Goal: Task Accomplishment & Management: Complete application form

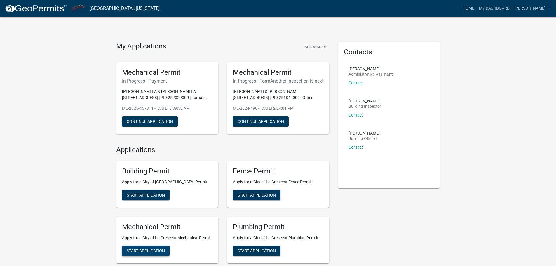
click at [146, 256] on button "Start Application" at bounding box center [146, 250] width 48 height 11
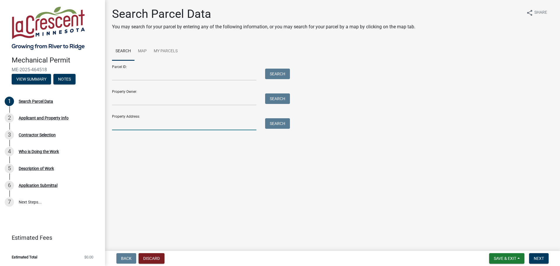
click at [128, 128] on input "Property Address:" at bounding box center [184, 124] width 144 height 12
click at [278, 127] on button "Search" at bounding box center [277, 123] width 25 height 11
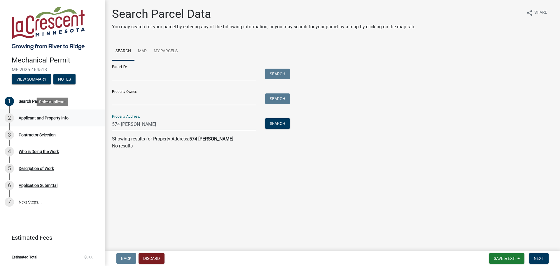
drag, startPoint x: 192, startPoint y: 126, endPoint x: 47, endPoint y: 121, distance: 145.2
click at [47, 121] on div "Mechanical Permit ME-2025-464518 View Summary Notes 1 Search Parcel Data 2 Appl…" at bounding box center [280, 133] width 560 height 266
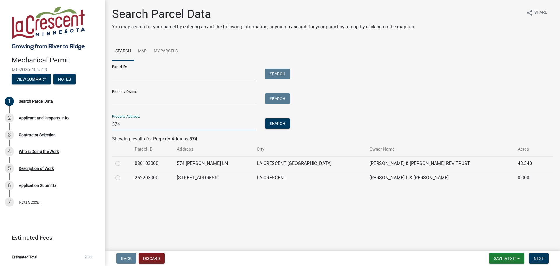
type input "574"
click at [123, 160] on label at bounding box center [123, 160] width 0 height 0
click at [123, 164] on input "radio" at bounding box center [125, 162] width 4 height 4
radio input "true"
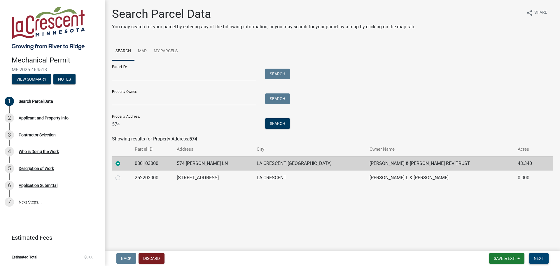
click at [534, 260] on button "Next" at bounding box center [539, 258] width 20 height 11
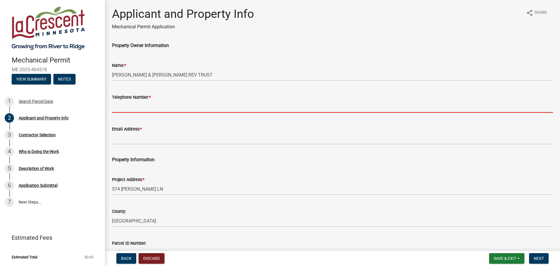
click at [156, 107] on input "Telephone Number: *" at bounding box center [332, 107] width 441 height 12
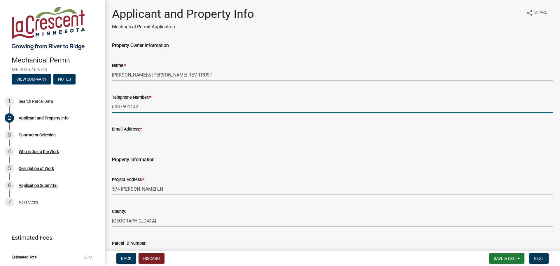
type input "6087691142"
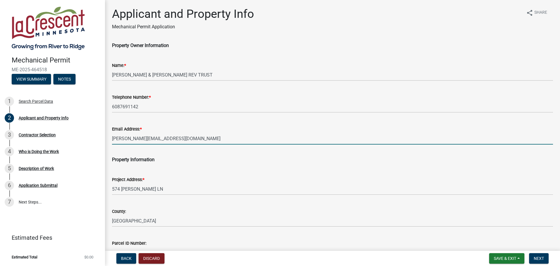
type input "[PERSON_NAME][EMAIL_ADDRESS][DOMAIN_NAME]"
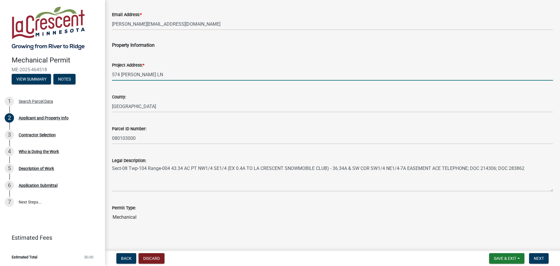
scroll to position [117, 0]
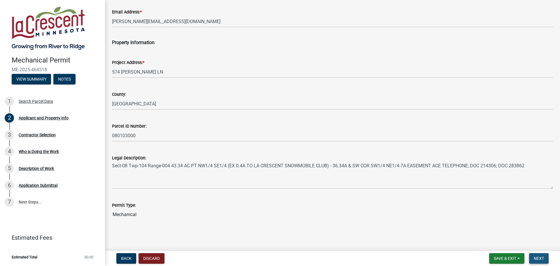
click at [537, 256] on span "Next" at bounding box center [539, 258] width 10 height 5
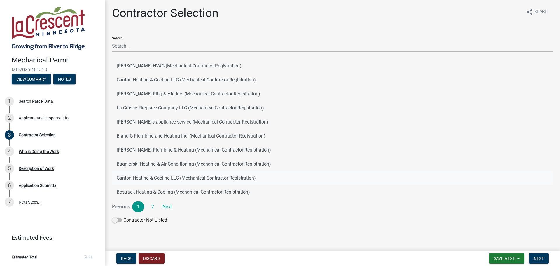
scroll to position [1, 0]
click at [155, 207] on link "2" at bounding box center [153, 206] width 12 height 11
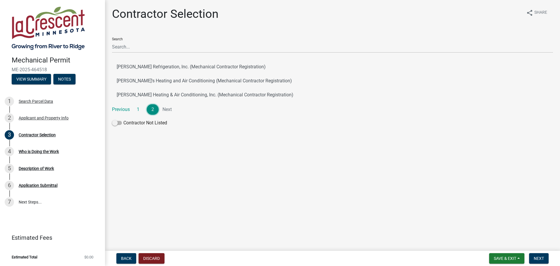
scroll to position [0, 0]
click at [167, 79] on button "[PERSON_NAME]'s Heating and Air Conditioning (Mechanical Contractor Registratio…" at bounding box center [332, 81] width 441 height 14
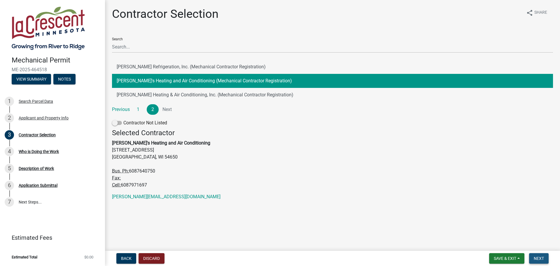
click at [537, 254] on button "Next" at bounding box center [539, 258] width 20 height 11
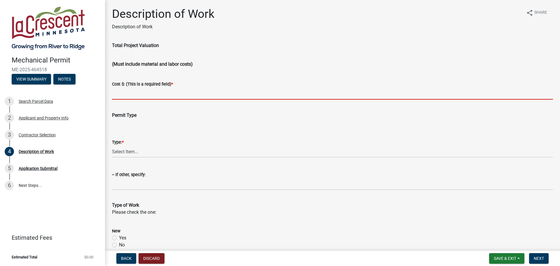
click at [161, 95] on input "text" at bounding box center [332, 94] width 441 height 12
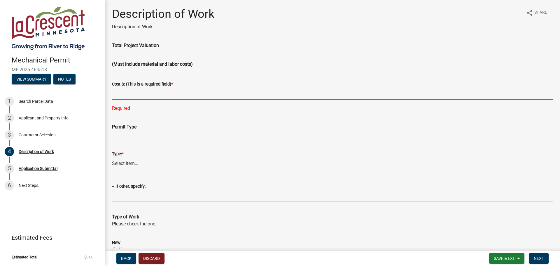
click at [170, 97] on input "text" at bounding box center [332, 94] width 441 height 12
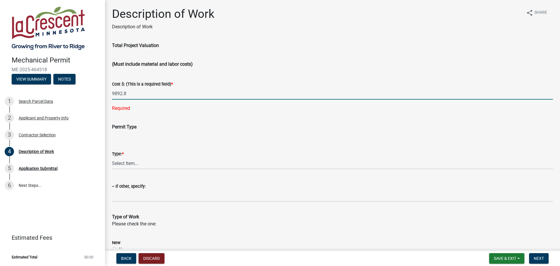
type input "9892.8"
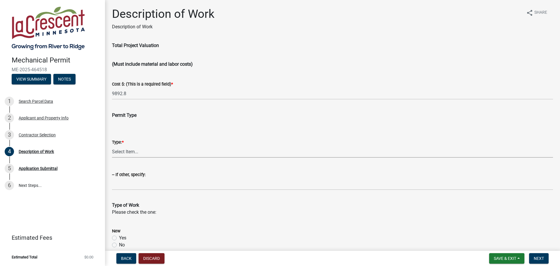
click at [112, 146] on select "Select Item... Residential Commercial Other (Specify)" at bounding box center [332, 152] width 441 height 12
select select "ba376bc7-491f-4e2f-afbb-da92a65d87cf"
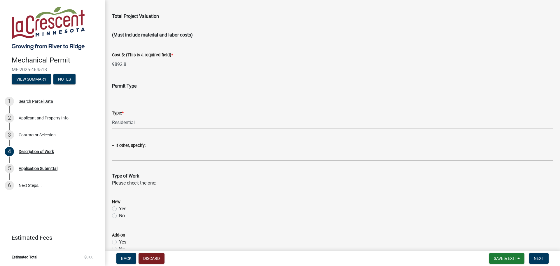
click at [119, 208] on label "Yes" at bounding box center [122, 208] width 7 height 7
click at [119, 208] on input "Yes" at bounding box center [121, 207] width 4 height 4
radio input "true"
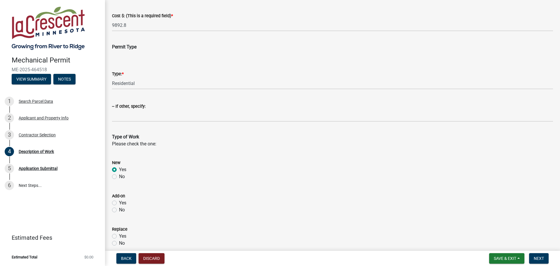
scroll to position [88, 0]
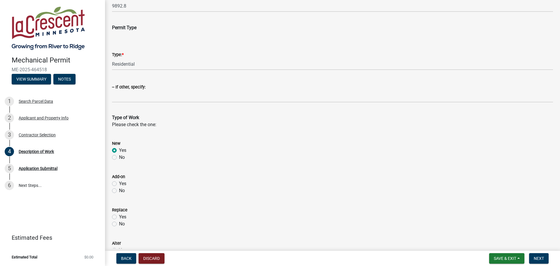
click at [119, 222] on label "No" at bounding box center [122, 223] width 6 height 7
click at [119, 222] on input "No" at bounding box center [121, 222] width 4 height 4
radio input "true"
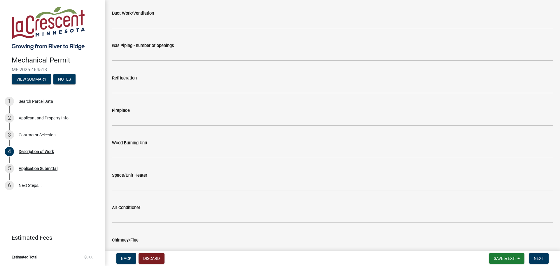
scroll to position [555, 0]
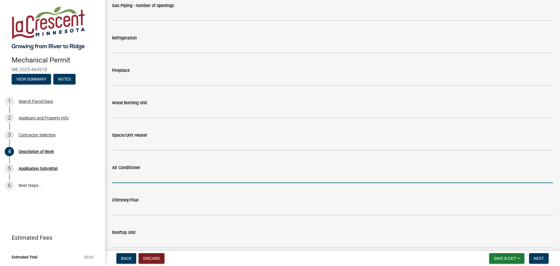
click at [126, 174] on input "text" at bounding box center [332, 177] width 441 height 12
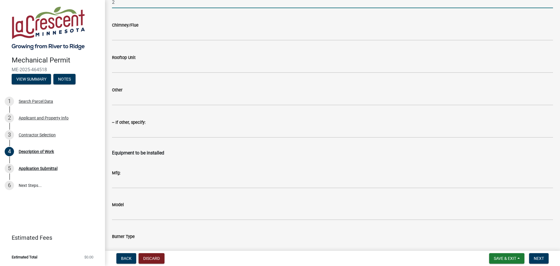
scroll to position [730, 0]
type input "2"
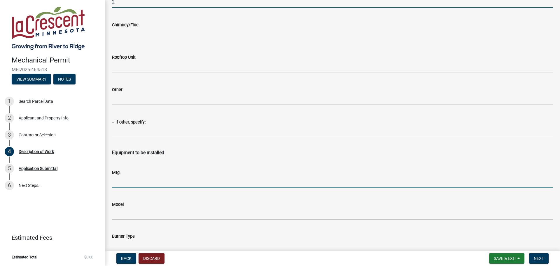
click at [132, 179] on input "Mfg:" at bounding box center [332, 182] width 441 height 12
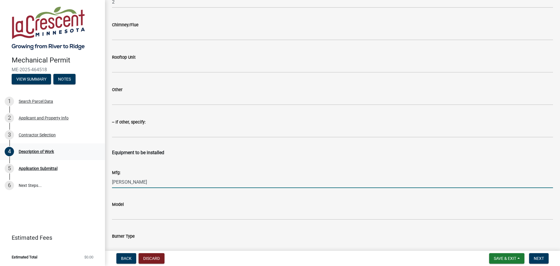
type input "[PERSON_NAME]"
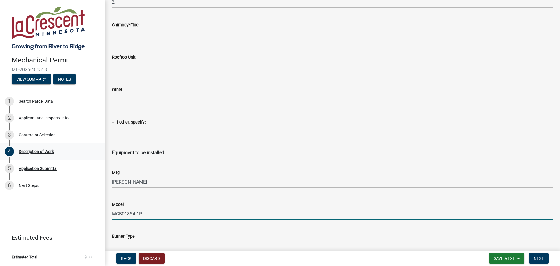
type input "MCB018S4-1P"
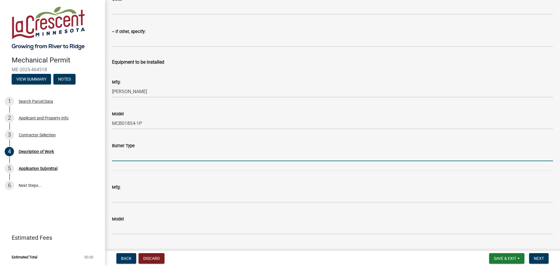
scroll to position [821, 0]
drag, startPoint x: 140, startPoint y: 205, endPoint x: 144, endPoint y: 199, distance: 7.5
click at [140, 205] on wm-data-entity-input "Mfg:" at bounding box center [332, 191] width 441 height 32
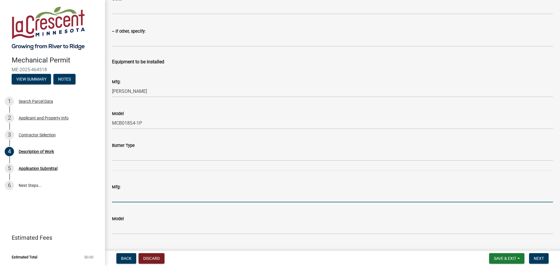
click at [144, 197] on input "Mfg:" at bounding box center [332, 196] width 441 height 12
type input "[PERSON_NAME]"
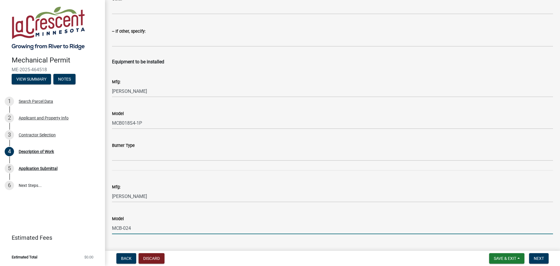
type input "MCB-024"
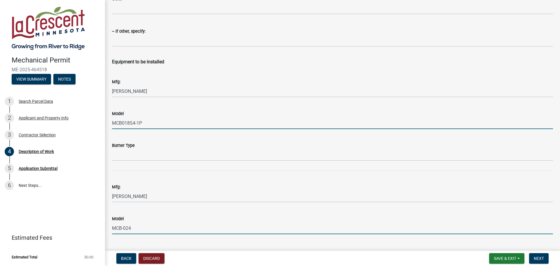
click at [135, 121] on input "MCB018S4-1P" at bounding box center [332, 123] width 441 height 12
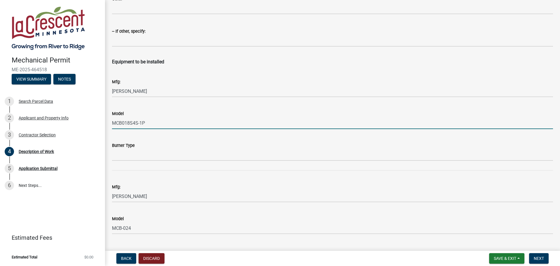
type input "MCB018S4S-1P"
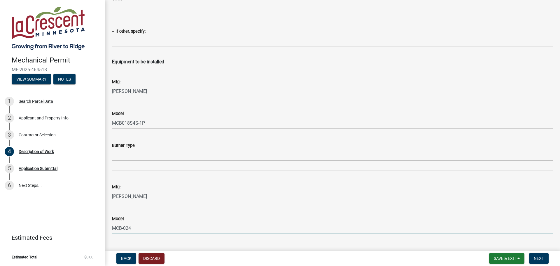
click at [139, 227] on input "MCB-024" at bounding box center [332, 228] width 441 height 12
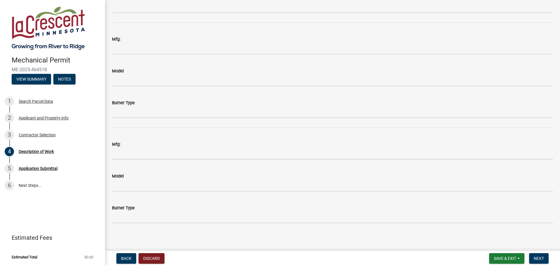
scroll to position [1076, 0]
type input "MCB-024S4S-1P"
click at [536, 258] on span "Next" at bounding box center [539, 258] width 10 height 5
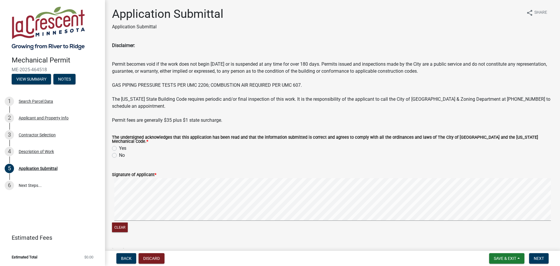
click at [116, 149] on div "Yes" at bounding box center [332, 148] width 441 height 7
click at [113, 145] on div "Yes" at bounding box center [332, 148] width 441 height 7
click at [119, 146] on label "Yes" at bounding box center [122, 148] width 7 height 7
click at [119, 146] on input "Yes" at bounding box center [121, 147] width 4 height 4
radio input "true"
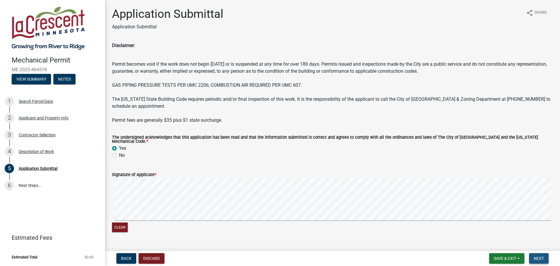
click at [539, 256] on span "Next" at bounding box center [539, 258] width 10 height 5
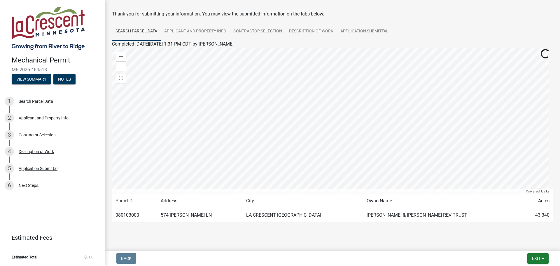
scroll to position [30, 0]
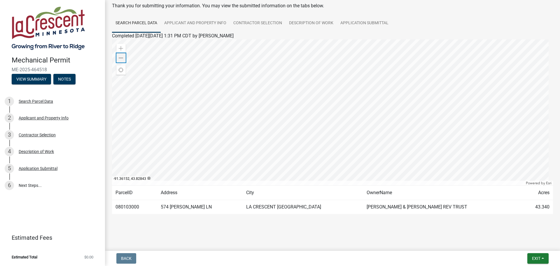
click at [124, 55] on div "Zoom out" at bounding box center [120, 57] width 9 height 9
